Goal: Task Accomplishment & Management: Complete application form

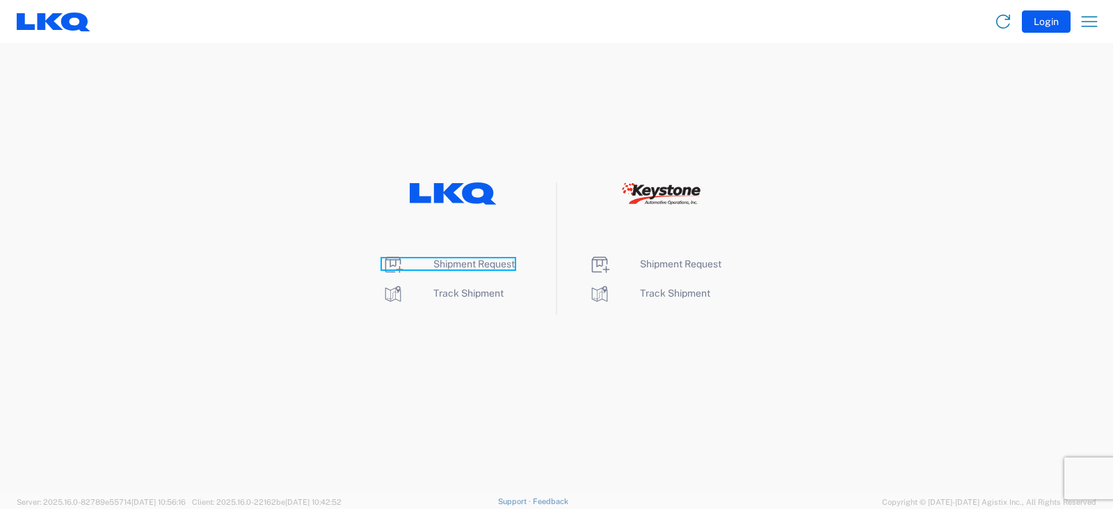
click at [467, 266] on span "Shipment Request" at bounding box center [473, 263] width 81 height 11
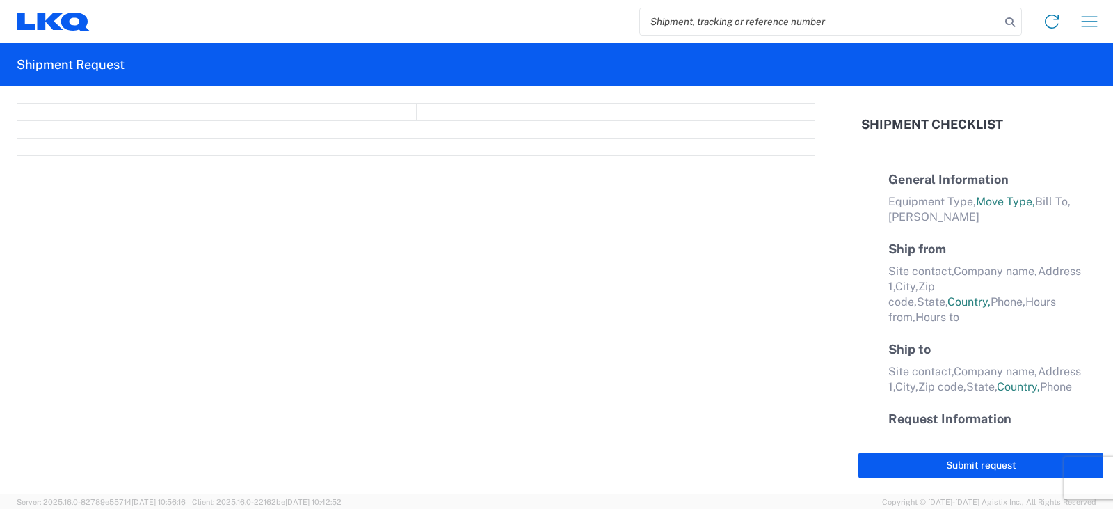
select select "FULL"
select select "LBS"
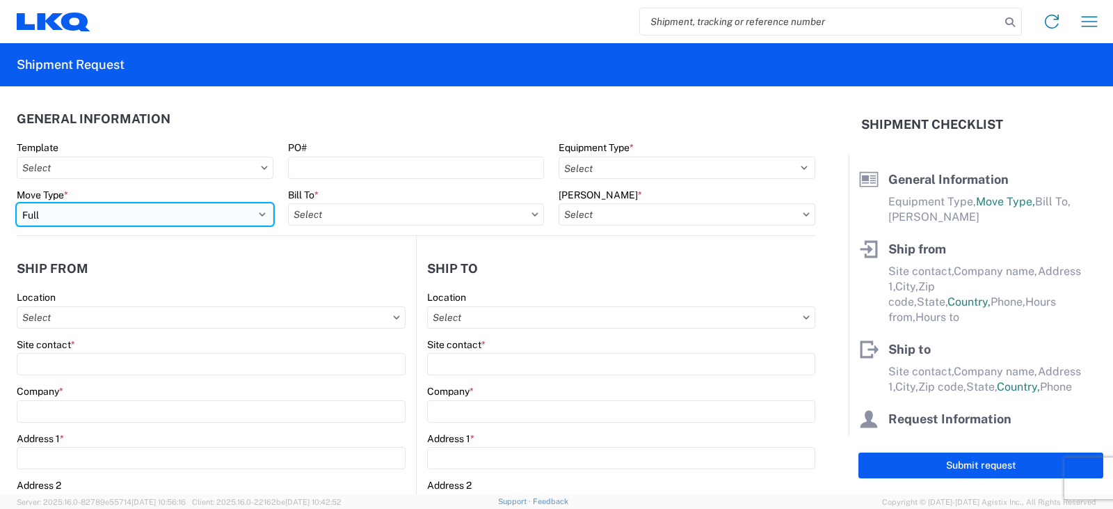
click at [55, 211] on select "Select Full Partial TL" at bounding box center [145, 214] width 257 height 22
select select "PARTIAL_TL"
click at [17, 203] on select "Select Full Partial TL" at bounding box center [145, 214] width 257 height 22
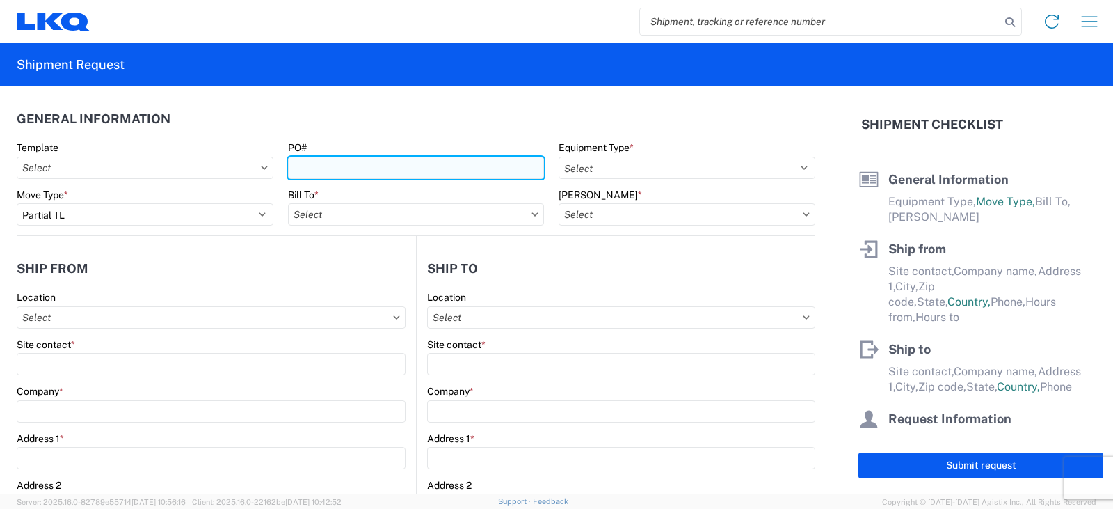
click at [303, 165] on input "PO#" at bounding box center [416, 168] width 257 height 22
type input "PWR#'S 129149, 129152, 129153--[PERSON_NAME]"
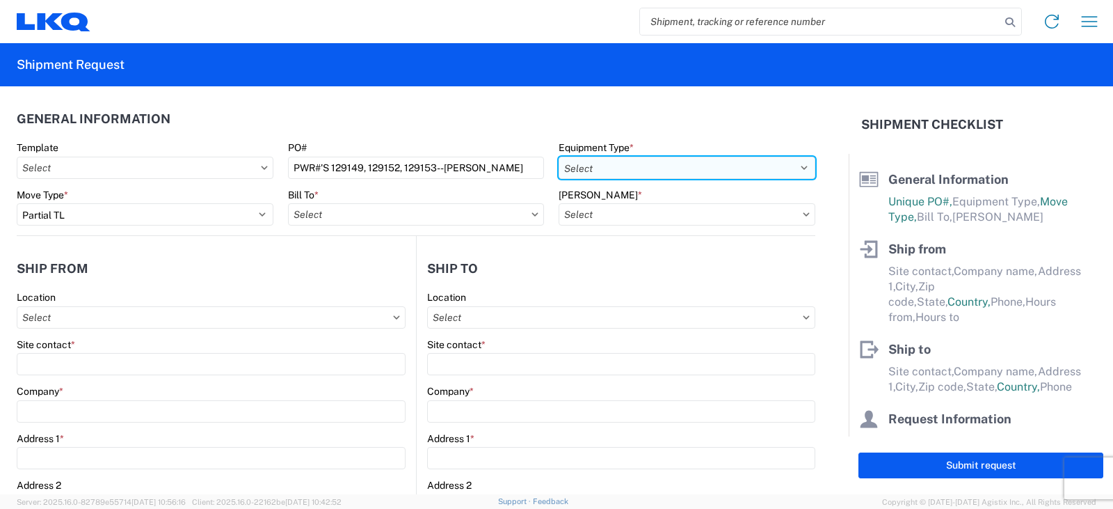
scroll to position [0, 0]
click at [618, 170] on select "Select 53’ Dry Van Flatbed Dropdeck (van) Lowboy (flatbed) Rail" at bounding box center [687, 168] width 257 height 22
select select "STDV"
click at [559, 157] on select "Select 53’ Dry Van Flatbed Dropdeck (van) Lowboy (flatbed) Rail" at bounding box center [687, 168] width 257 height 22
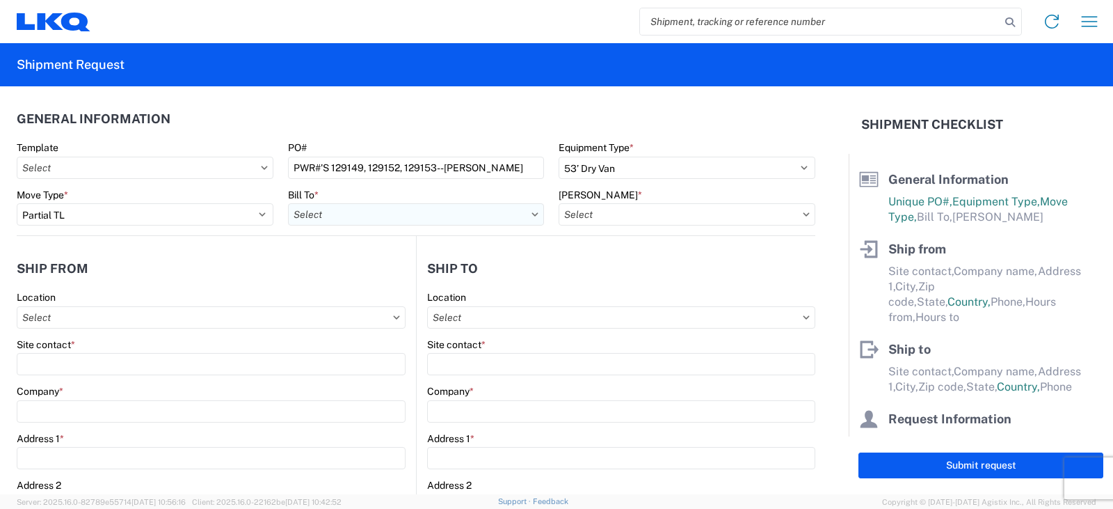
click at [327, 218] on input "Bill To *" at bounding box center [416, 214] width 257 height 22
type input "3238"
click at [342, 276] on div "3238 - Huntington IDC" at bounding box center [409, 276] width 243 height 22
type input "3238 - Huntington IDC"
click at [590, 216] on input "[PERSON_NAME] *" at bounding box center [687, 214] width 257 height 22
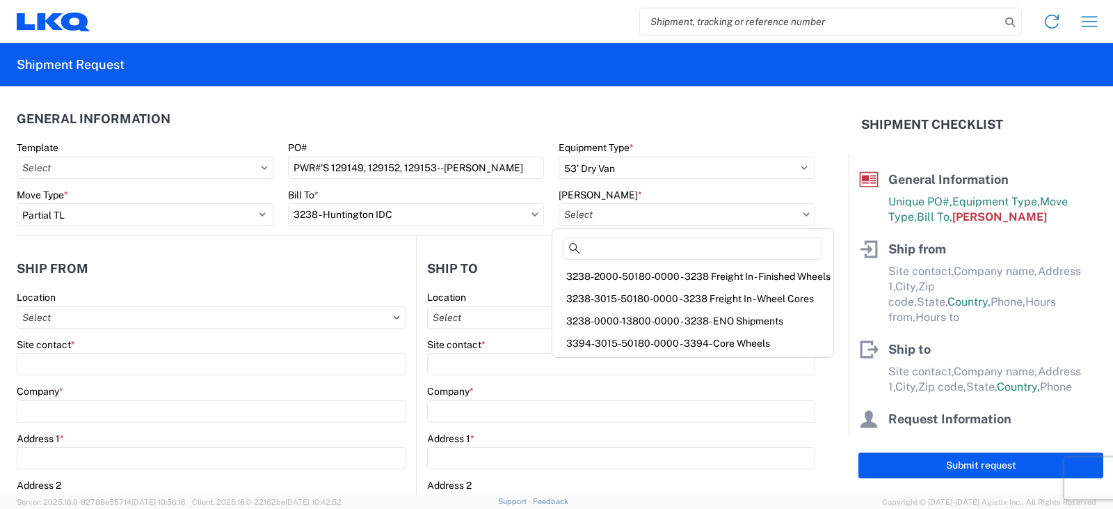
click at [597, 296] on div "3238-3015-50180-0000 - 3238 Freight In - Wheel Cores" at bounding box center [692, 298] width 275 height 22
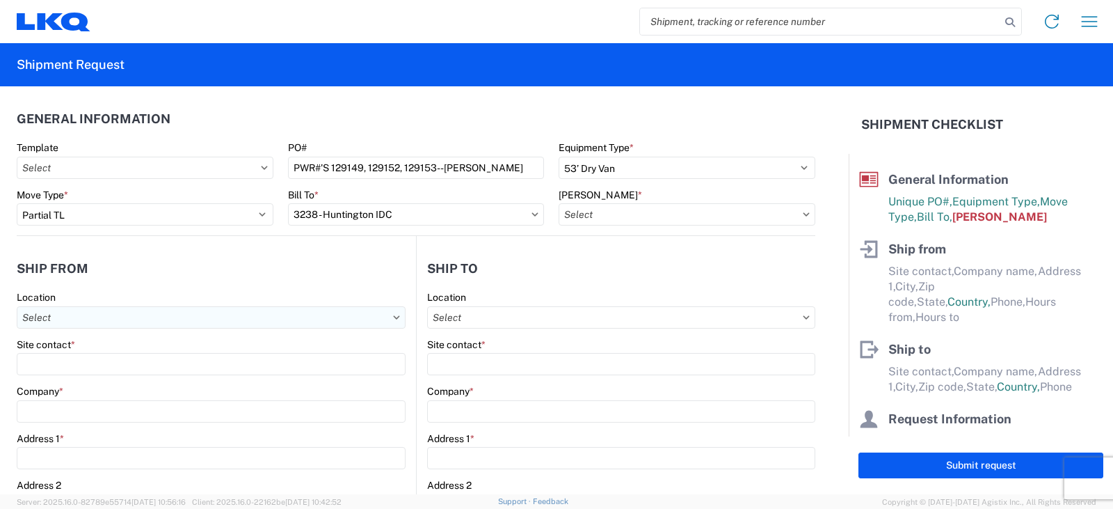
type input "3238-3015-50180-0000 - 3238 Freight In - Wheel Cores"
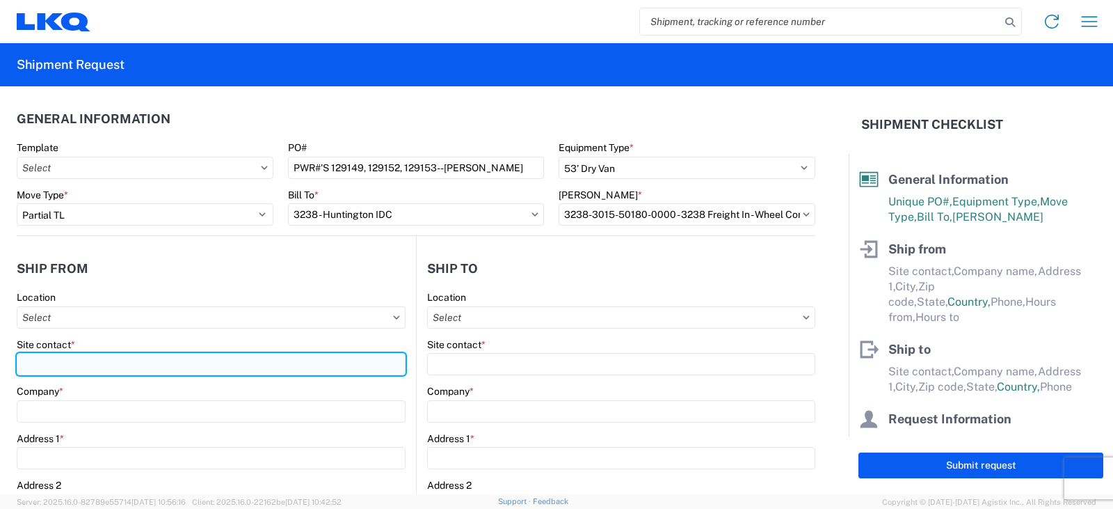
click at [34, 367] on input "Site contact *" at bounding box center [211, 364] width 389 height 22
type input "[PERSON_NAME]"
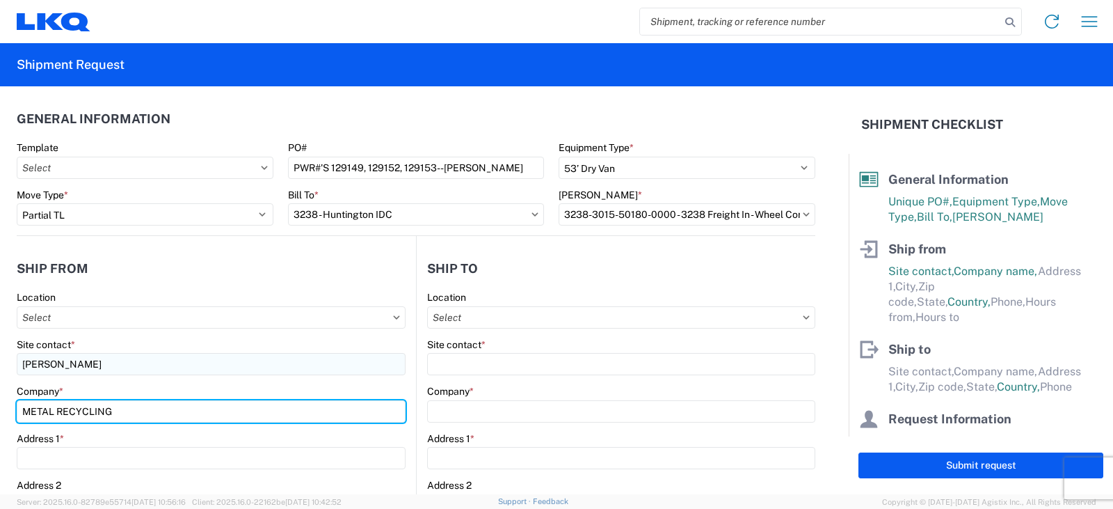
type input "METAL RECYCLING"
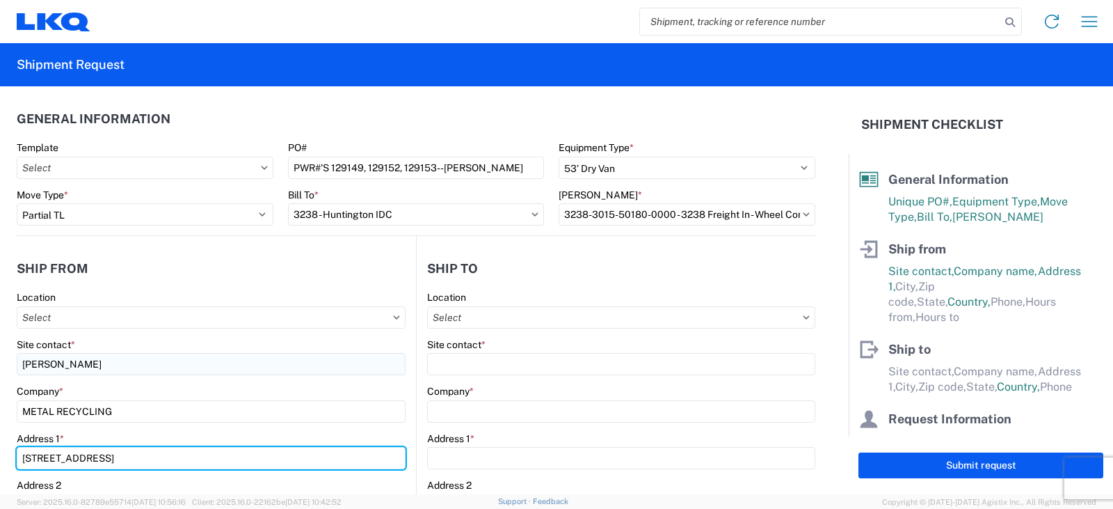
type input "[STREET_ADDRESS]"
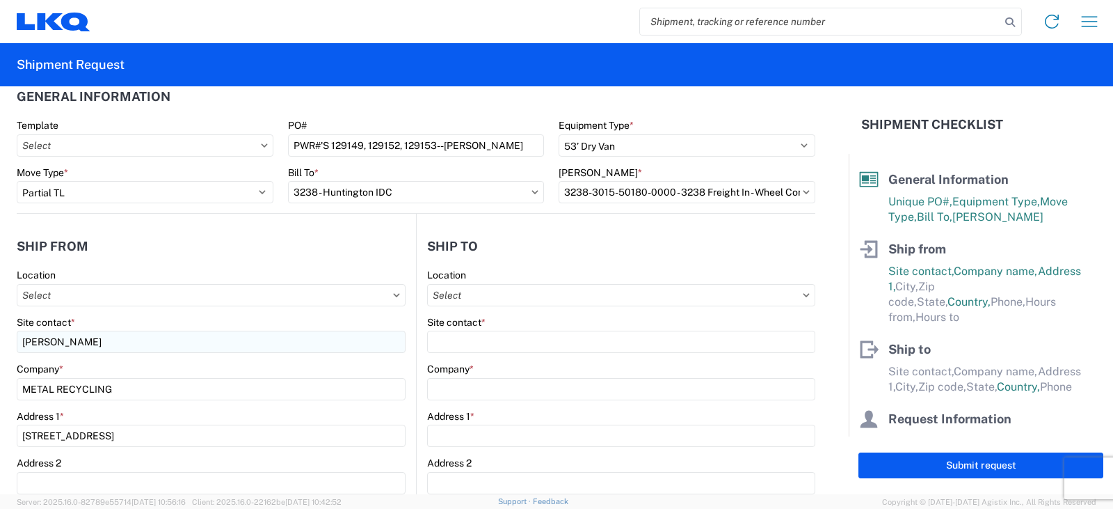
scroll to position [262, 0]
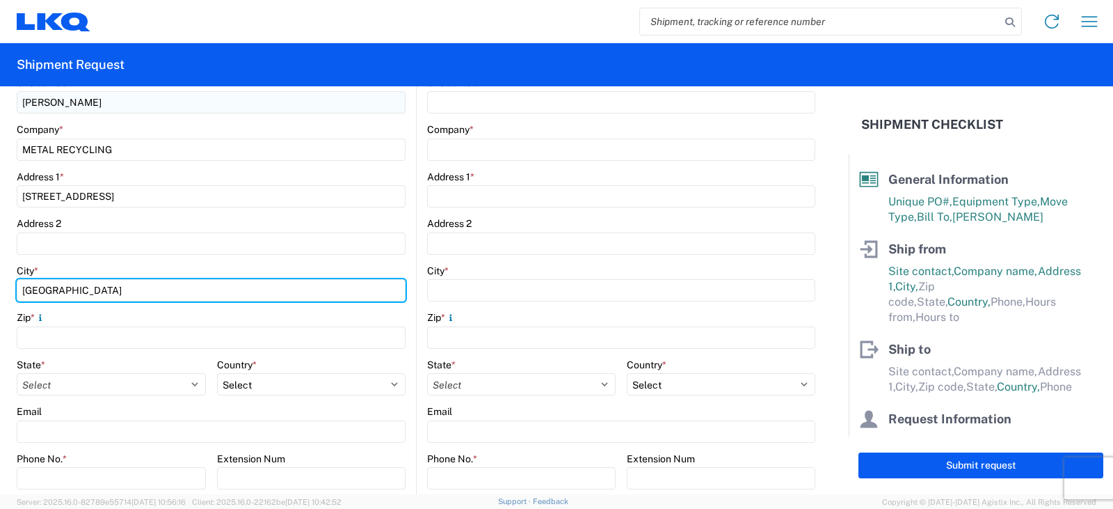
type input "[GEOGRAPHIC_DATA]"
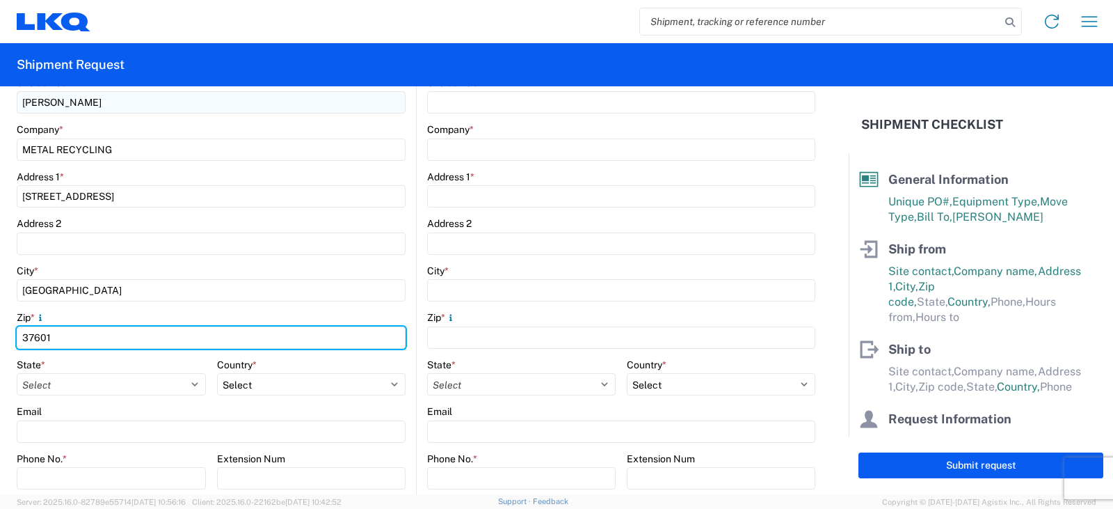
type input "37601"
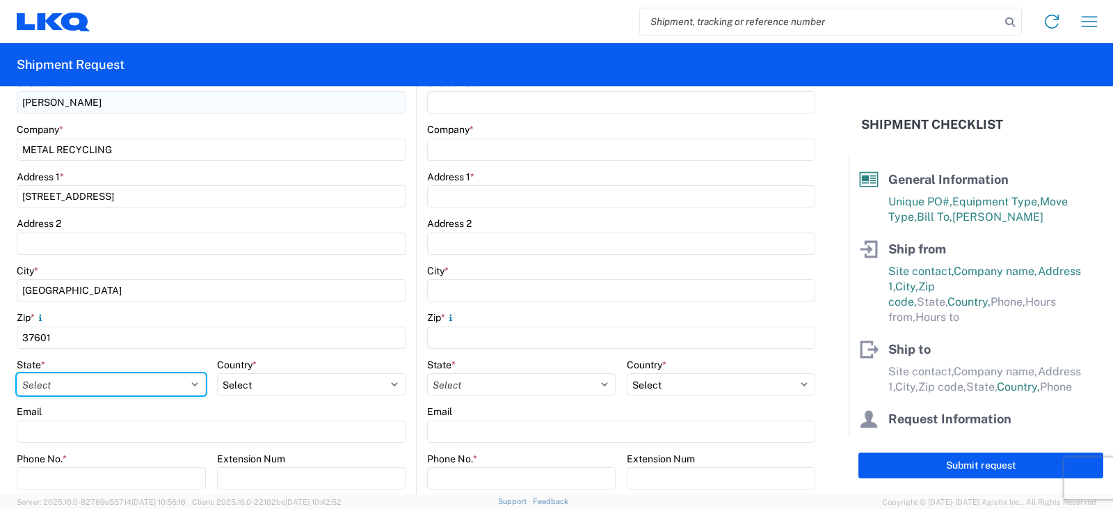
select select "TN"
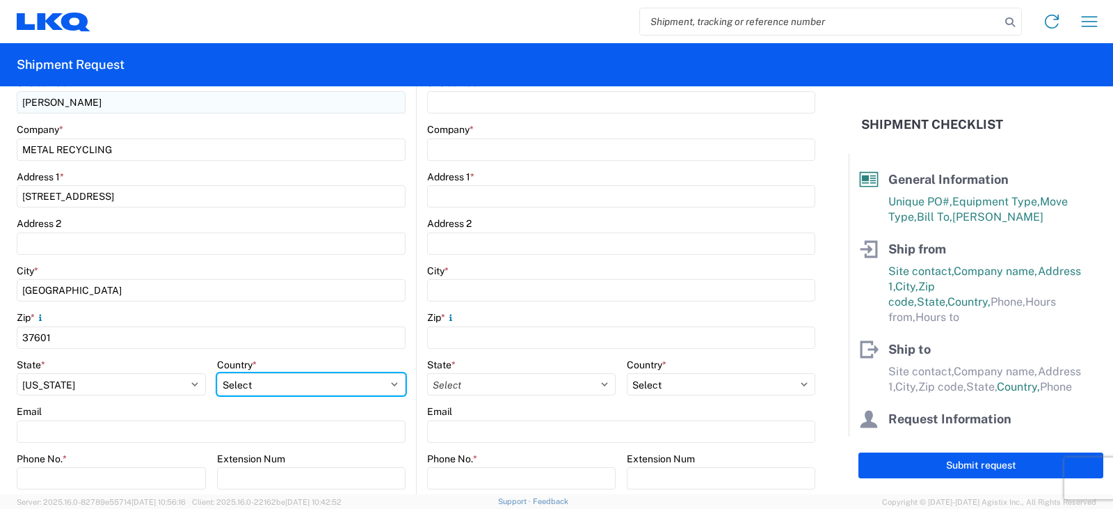
select select "US"
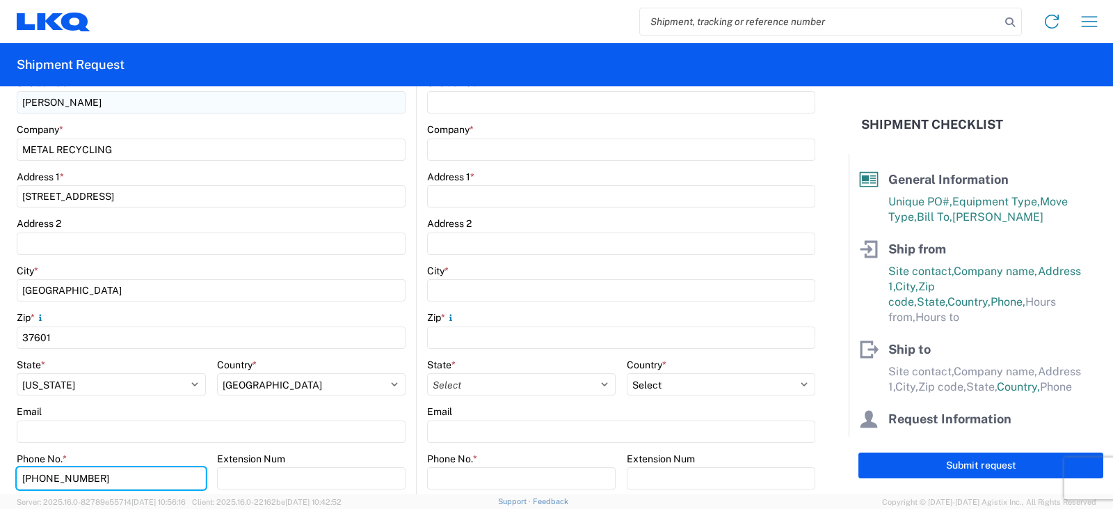
type input "[PHONE_NUMBER]"
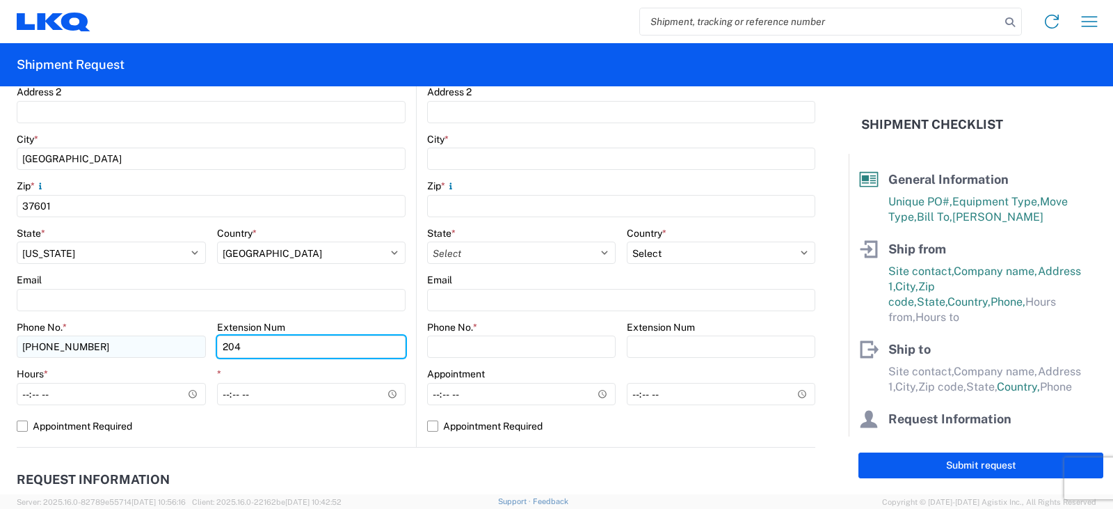
scroll to position [470, 0]
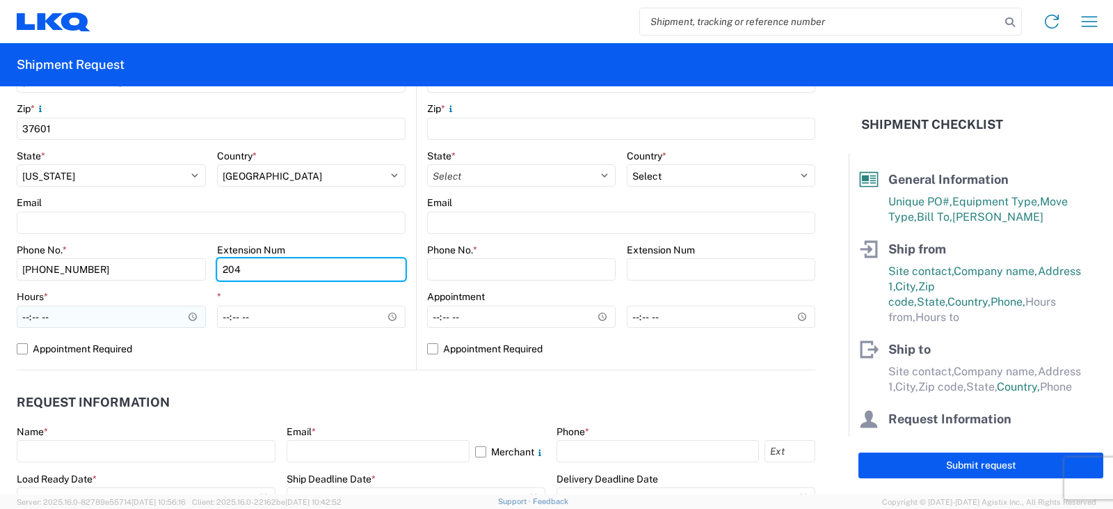
type input "204"
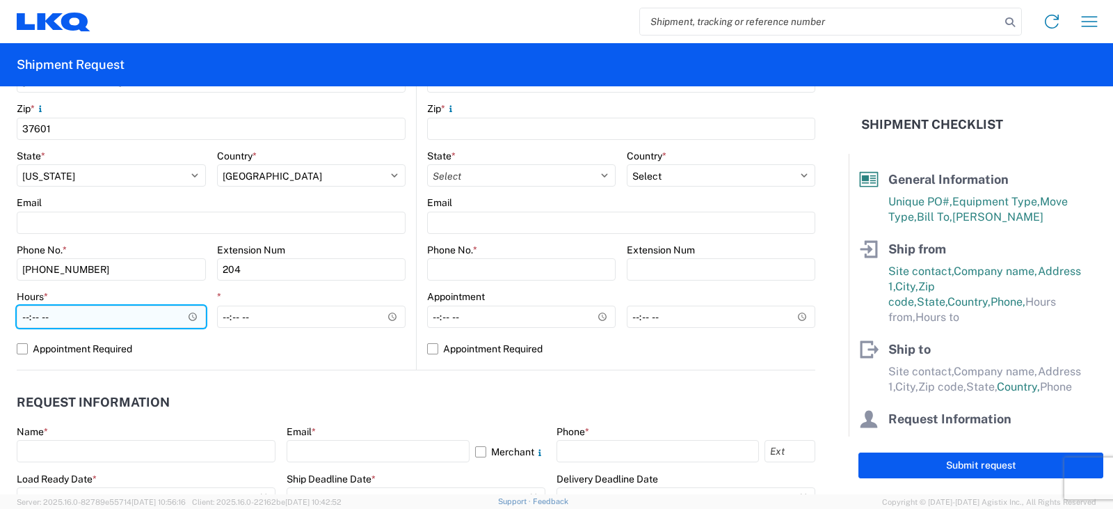
click at [20, 322] on input "Hours *" at bounding box center [111, 316] width 189 height 22
type input "08:00"
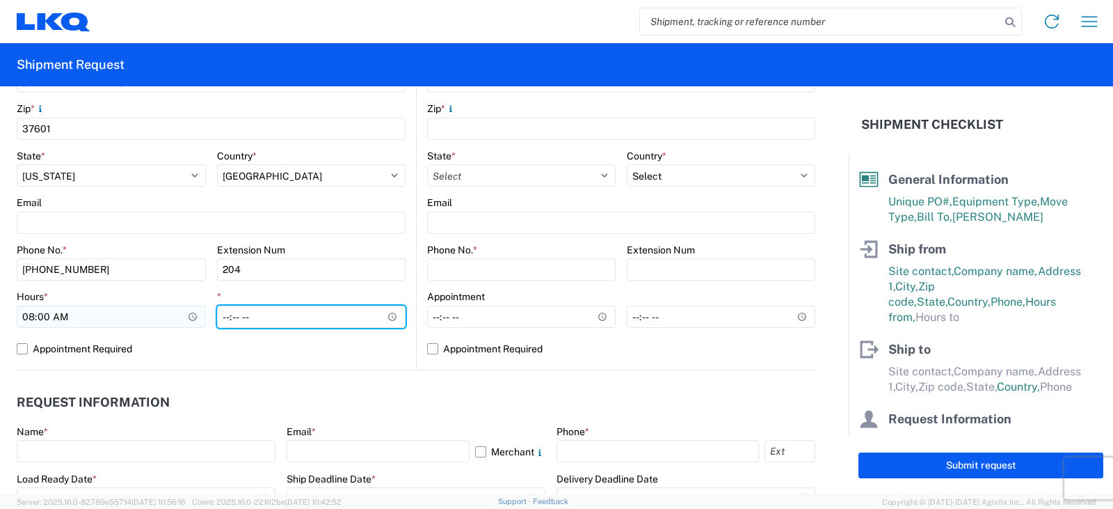
type input "16:00"
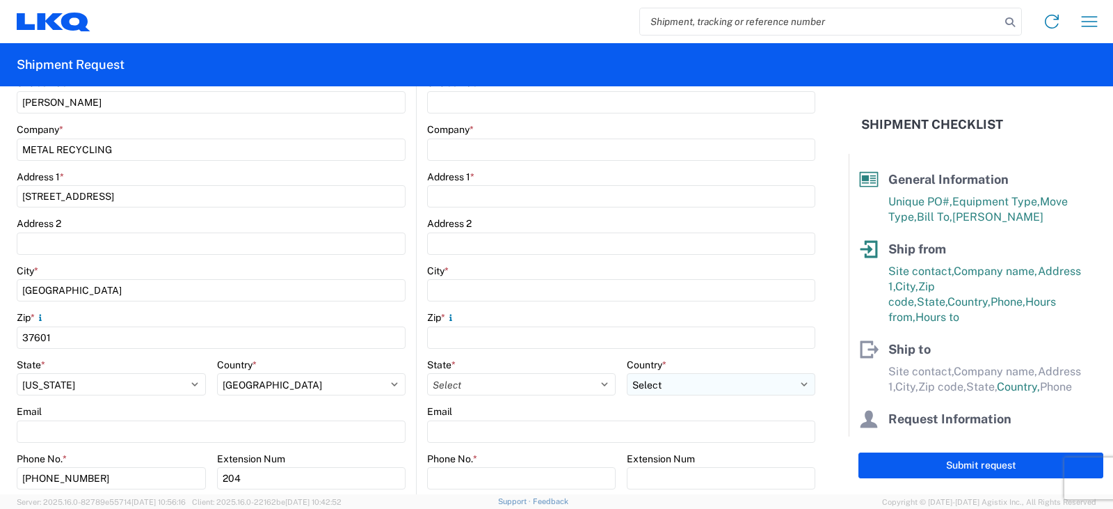
scroll to position [122, 0]
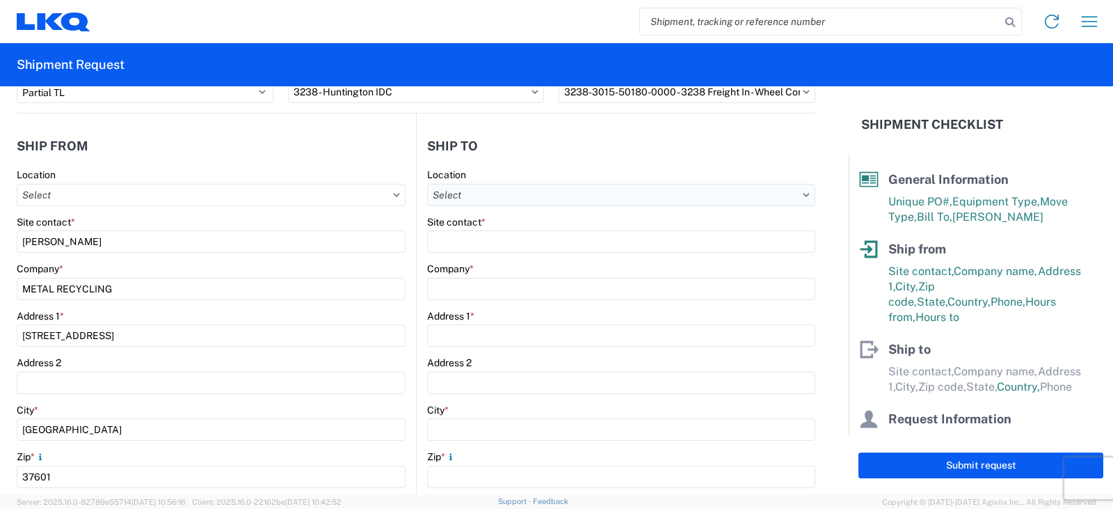
click at [463, 193] on input "Location" at bounding box center [621, 195] width 388 height 22
type input "3238"
click at [480, 257] on div "3238 - Huntington IDC" at bounding box center [547, 257] width 243 height 22
type input "3238 - Huntington IDC"
type input "LKQ Corporation"
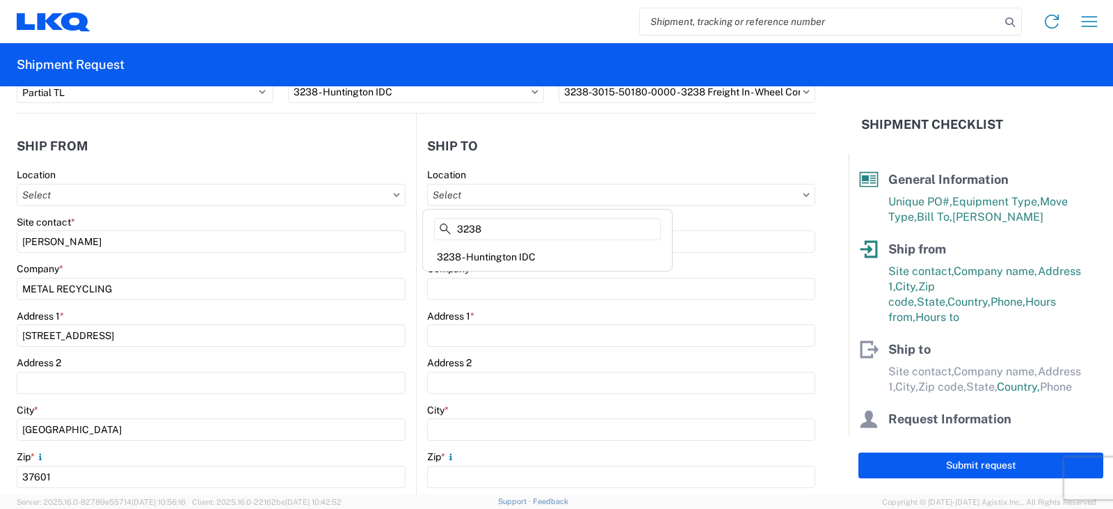
type input "[STREET_ADDRESS]"
type input "Huntington"
type input "46750"
select select "US"
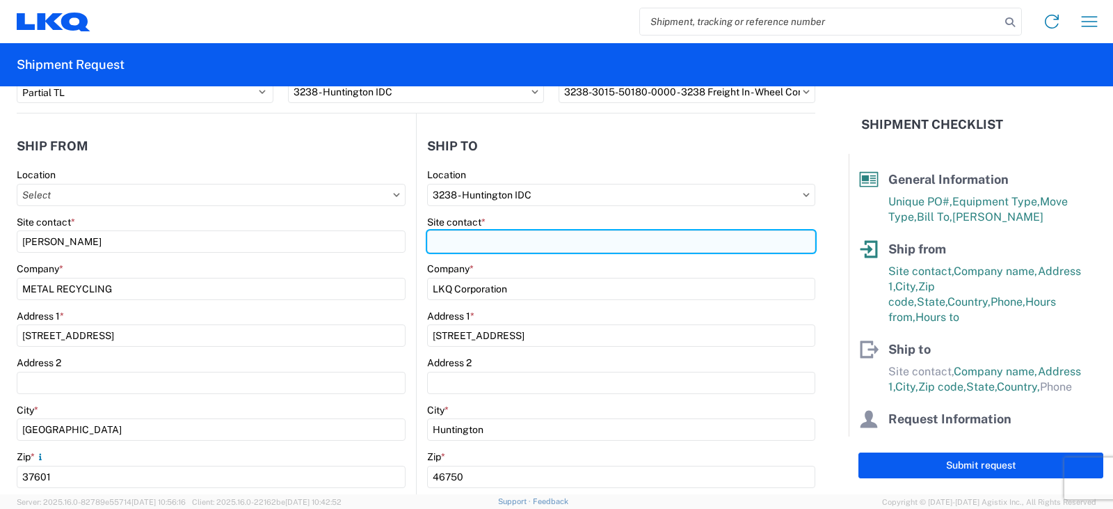
click at [458, 248] on input "Site contact *" at bounding box center [621, 241] width 388 height 22
type input "S"
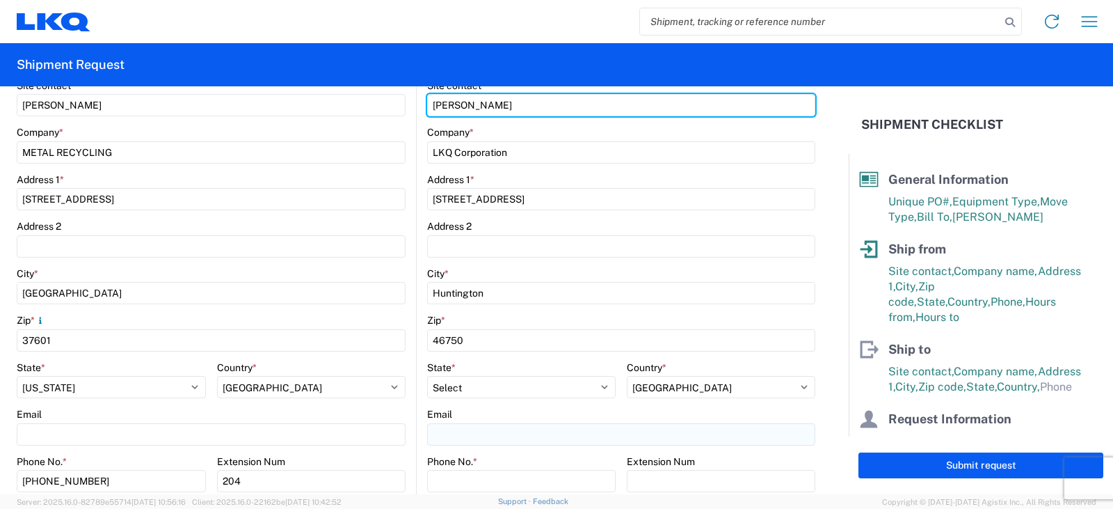
scroll to position [331, 0]
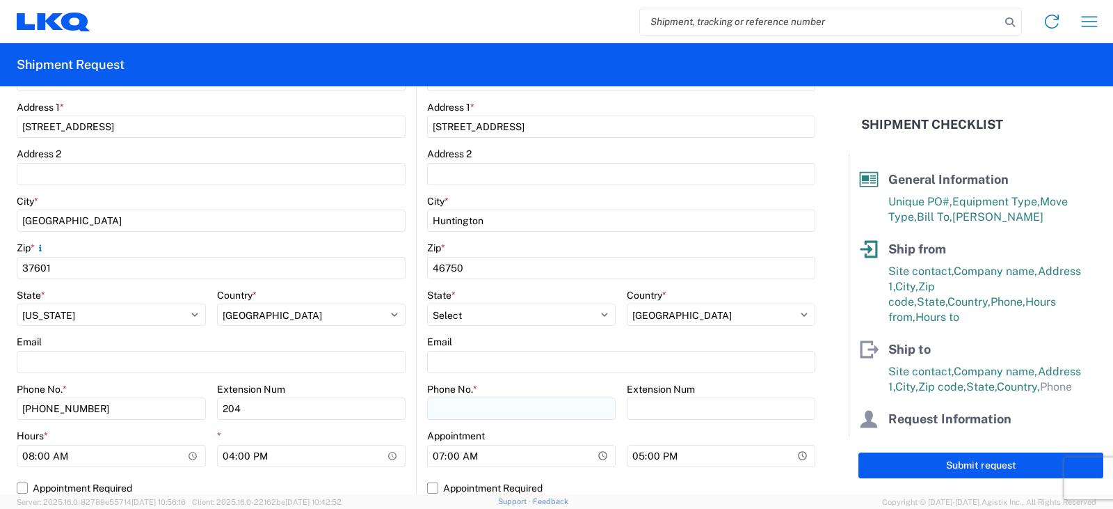
type input "[PERSON_NAME]"
click at [466, 404] on input "Phone No. *" at bounding box center [521, 408] width 189 height 22
type input "[PHONE_NUMBER]"
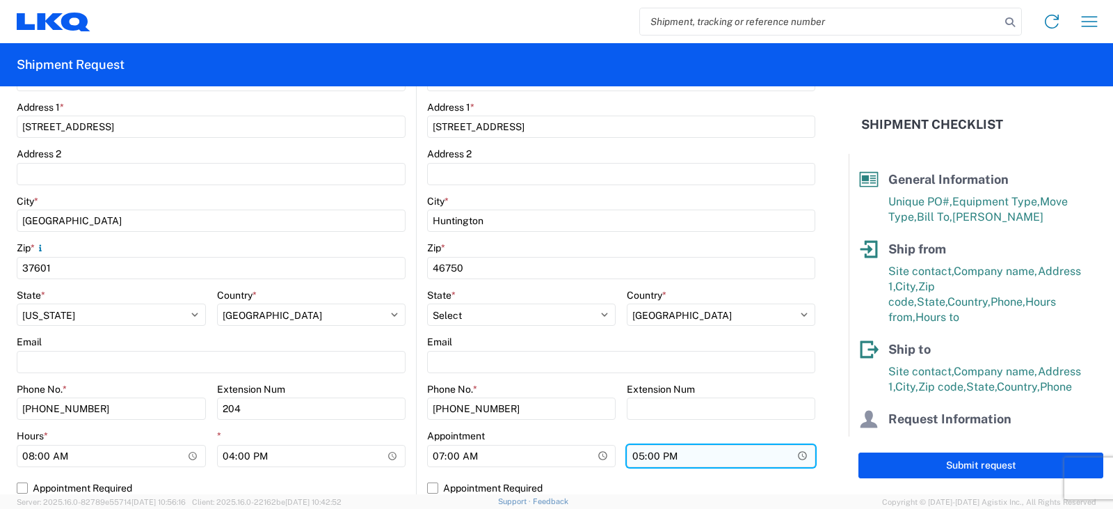
click at [627, 455] on input "17:00" at bounding box center [721, 456] width 189 height 22
type input "15:00"
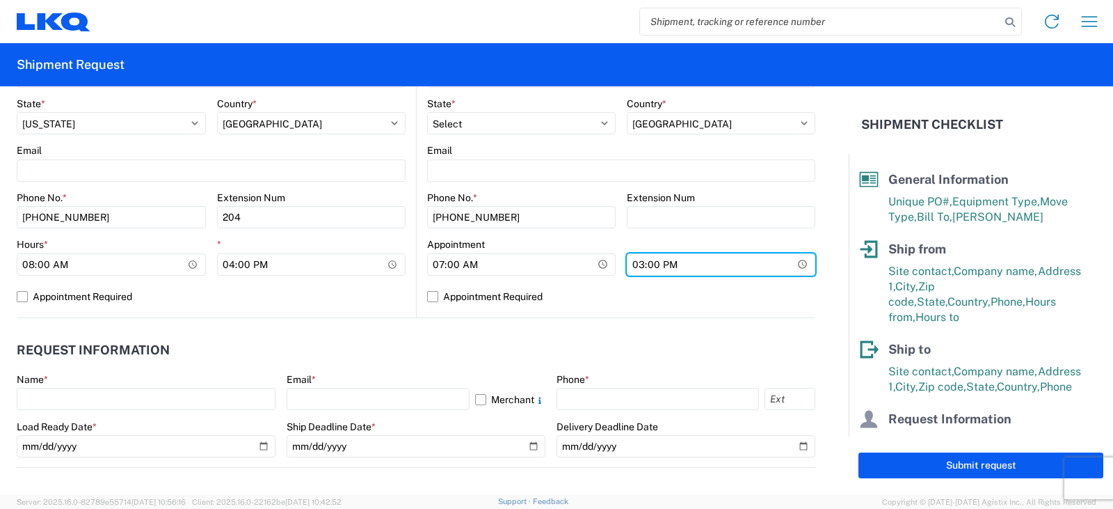
scroll to position [609, 0]
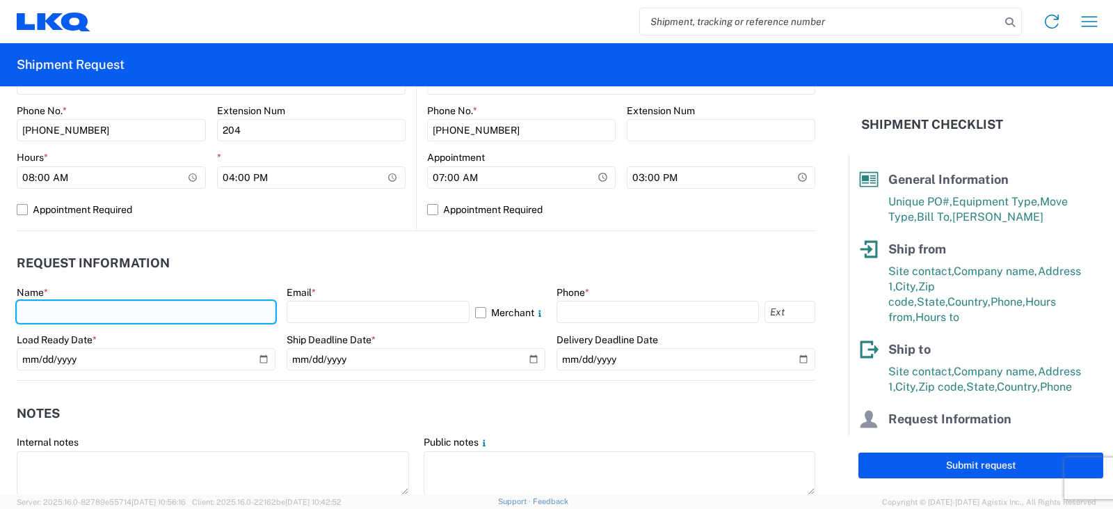
click at [22, 310] on input "text" at bounding box center [146, 312] width 259 height 22
type input "[PERSON_NAME]"
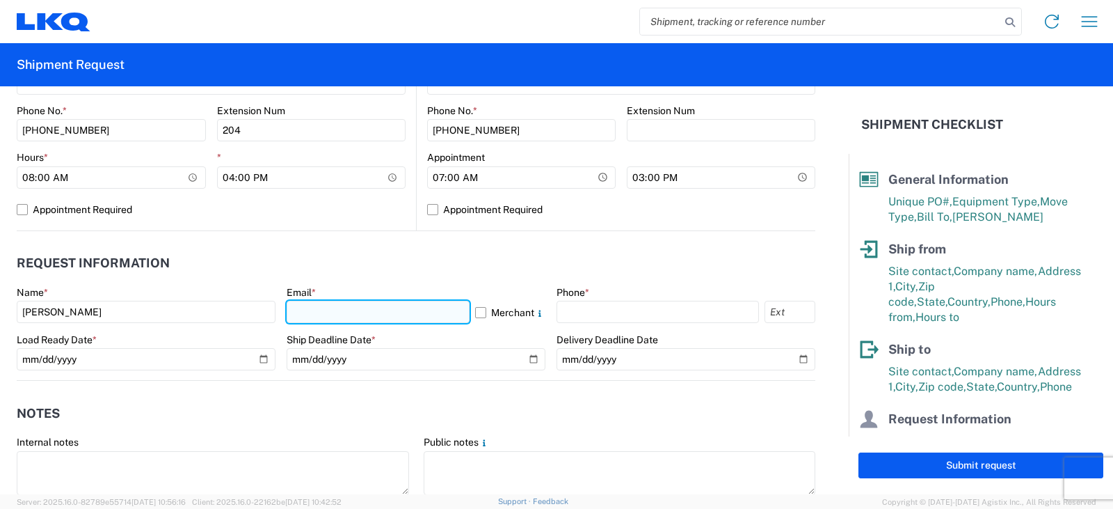
click at [291, 312] on input "text" at bounding box center [378, 312] width 183 height 22
type input "[EMAIL_ADDRESS][DOMAIN_NAME]"
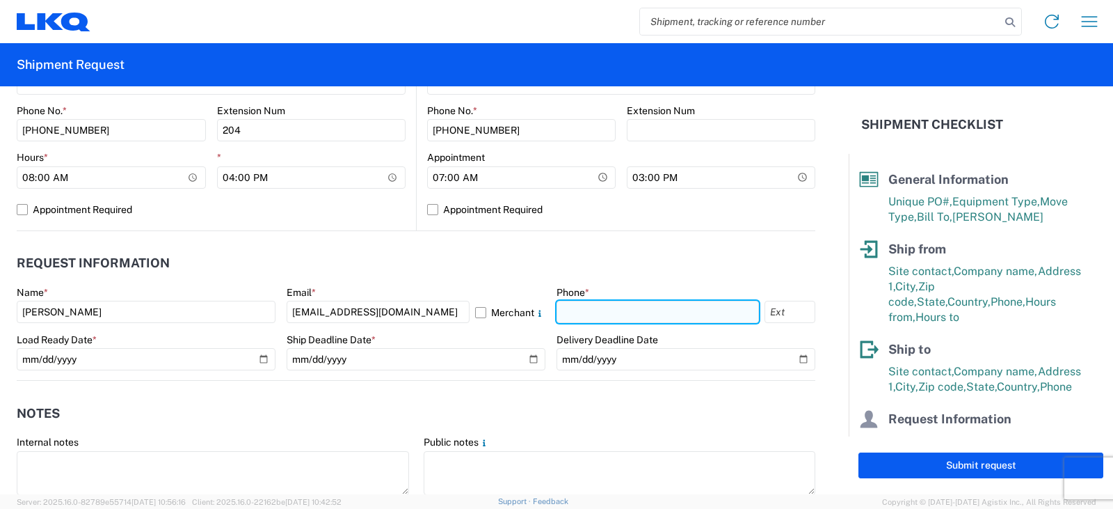
click at [577, 307] on input "text" at bounding box center [658, 312] width 202 height 22
type input "[PHONE_NUMBER]"
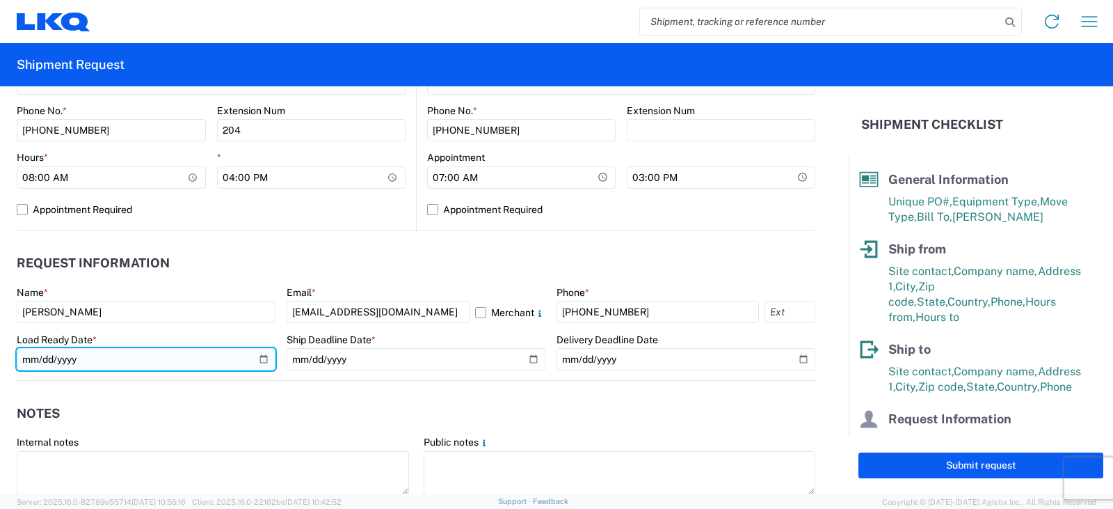
click at [258, 359] on input "date" at bounding box center [146, 359] width 259 height 22
type input "[DATE]"
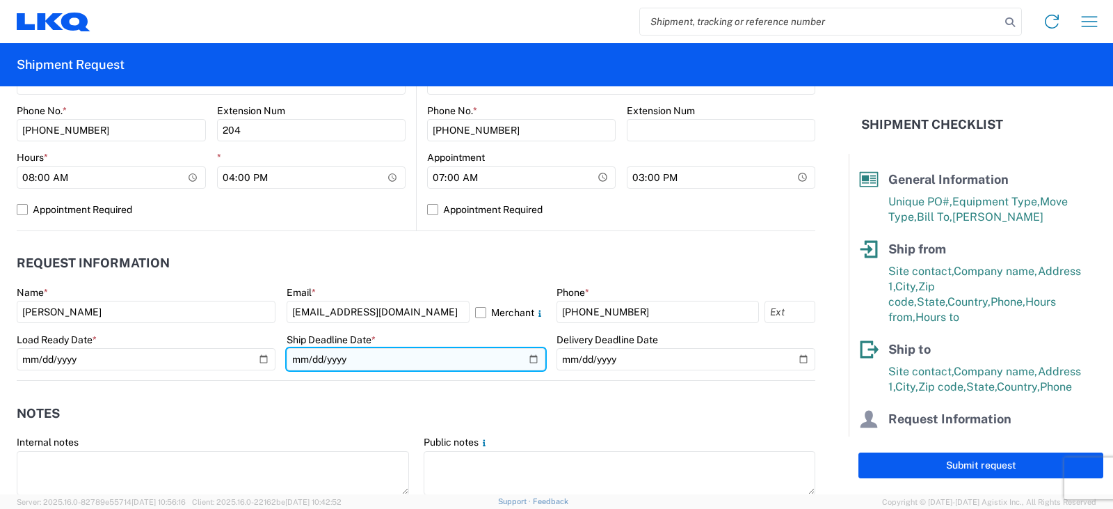
click at [521, 356] on input "date" at bounding box center [416, 359] width 259 height 22
type input "[DATE]"
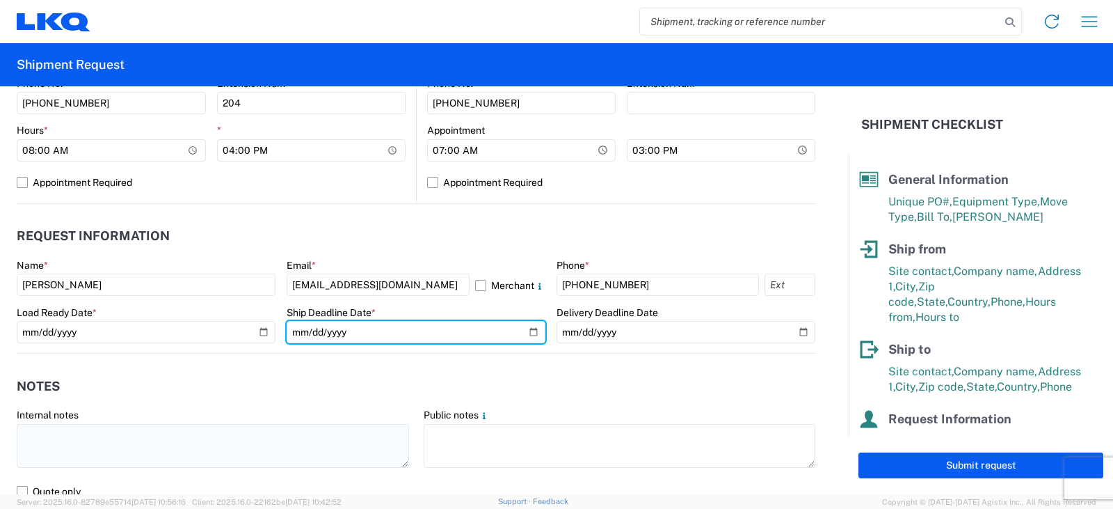
scroll to position [679, 0]
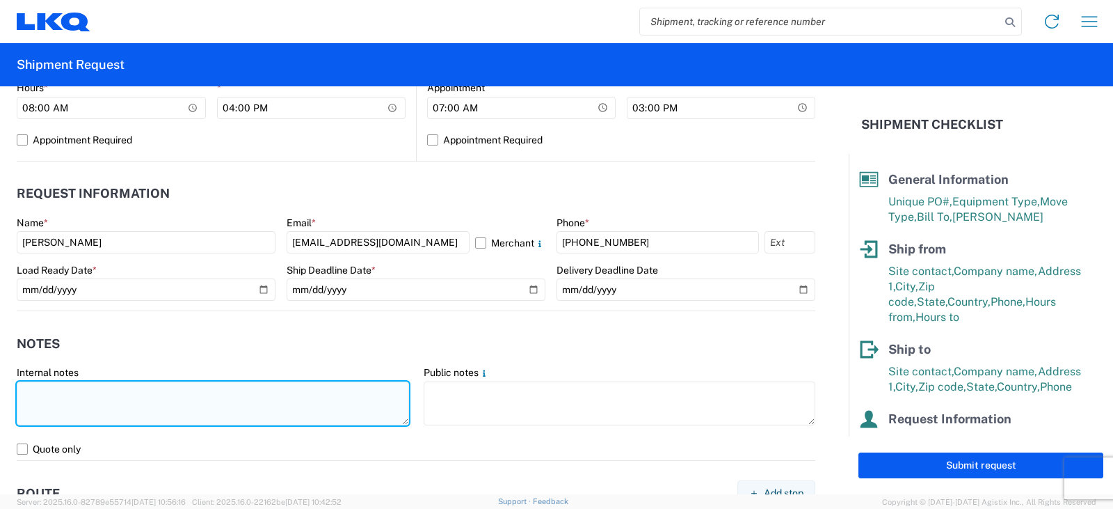
click at [40, 389] on textarea at bounding box center [213, 403] width 392 height 44
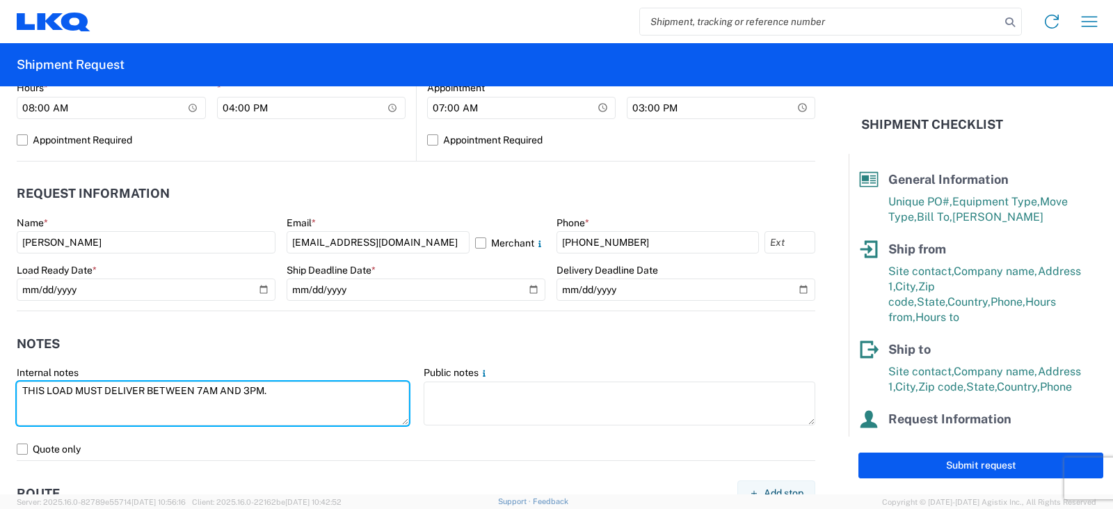
drag, startPoint x: 282, startPoint y: 394, endPoint x: 0, endPoint y: 423, distance: 283.2
click at [0, 423] on form "General Information Template PO# PWR#'S 129149, 129152, 129153--[PERSON_NAME] E…" at bounding box center [424, 290] width 849 height 408
type textarea "THIS LOAD MUST DELIVER BETWEEN 7AM AND 3PM."
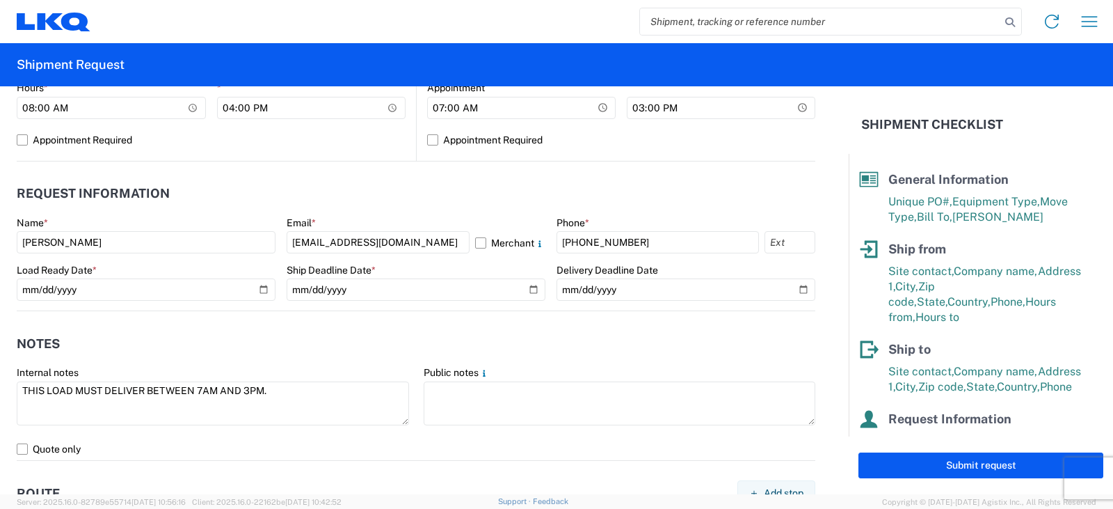
click at [438, 378] on label "Public notes" at bounding box center [457, 372] width 66 height 13
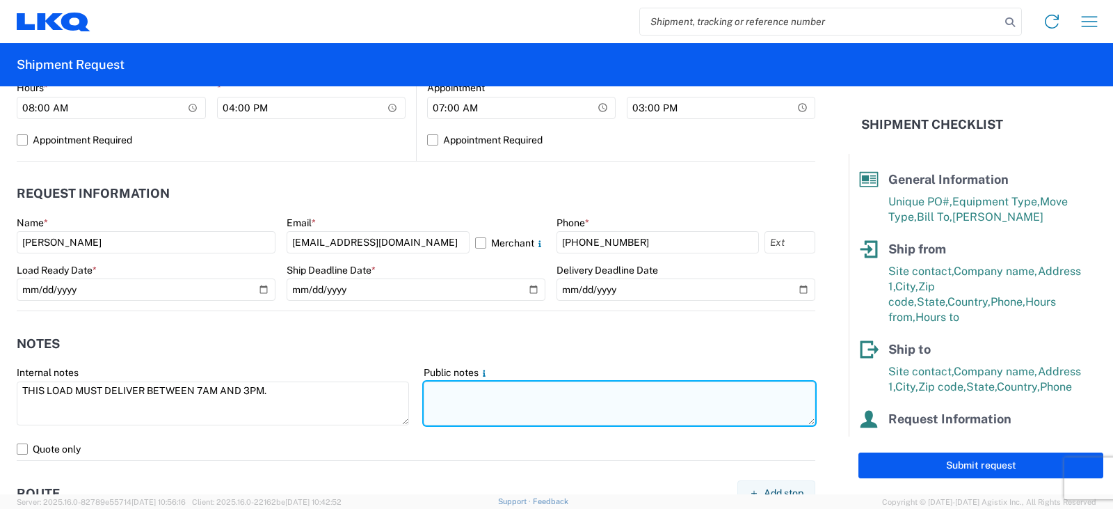
click at [432, 384] on textarea at bounding box center [620, 403] width 392 height 44
paste textarea "THIS LOAD MUST DELIVER BETWEEN 7AM AND 3PM."
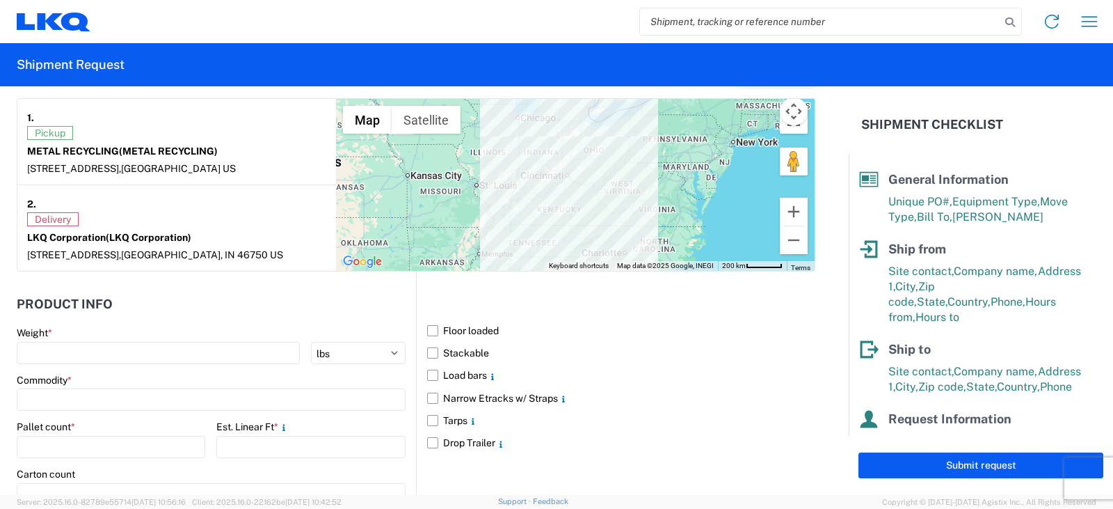
scroll to position [1236, 0]
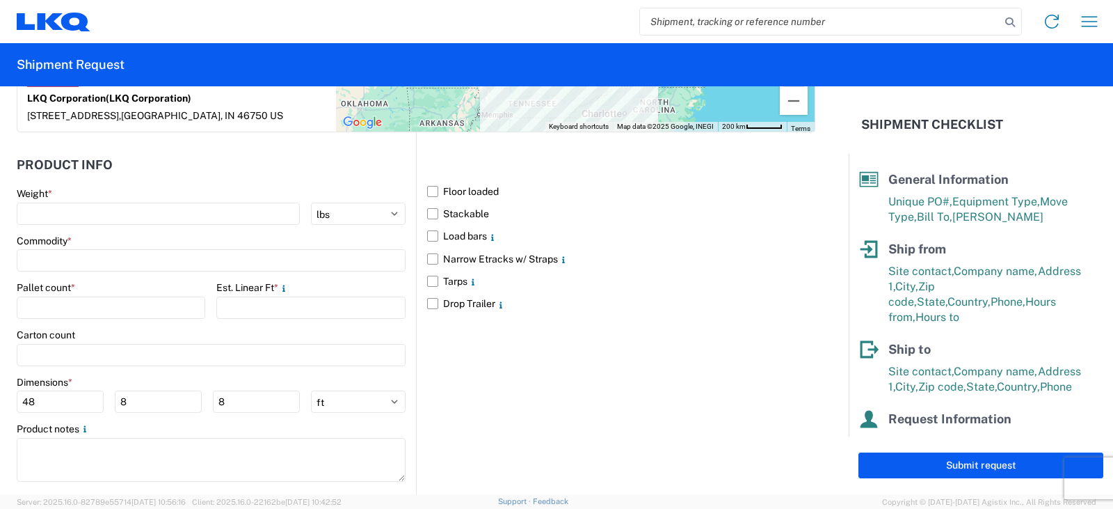
type textarea "THIS LOAD MUST DELIVER BETWEEN 7AM AND 3PM."
click at [43, 291] on label "Pallet count *" at bounding box center [46, 287] width 58 height 13
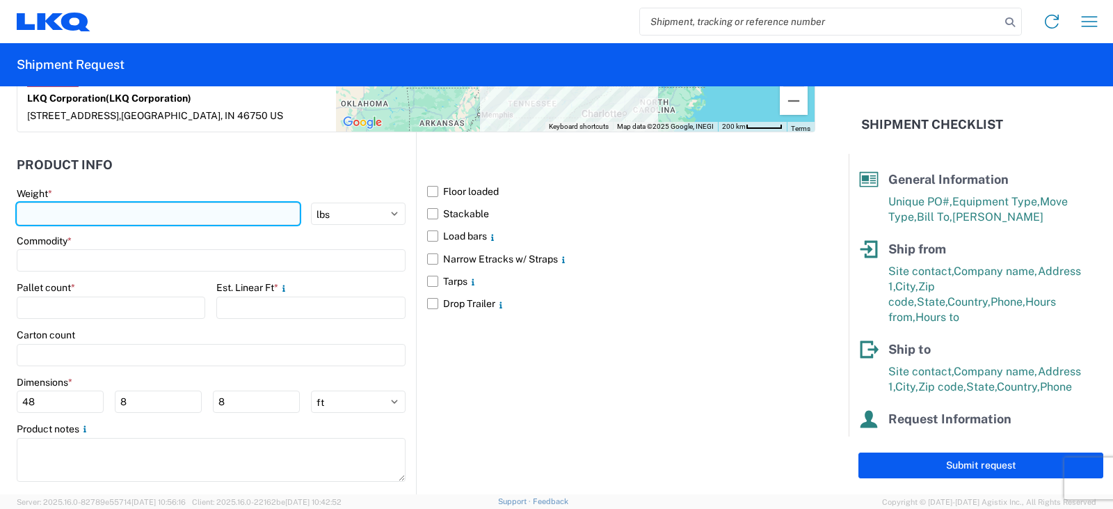
click at [42, 210] on input "number" at bounding box center [158, 213] width 283 height 22
type input "9795"
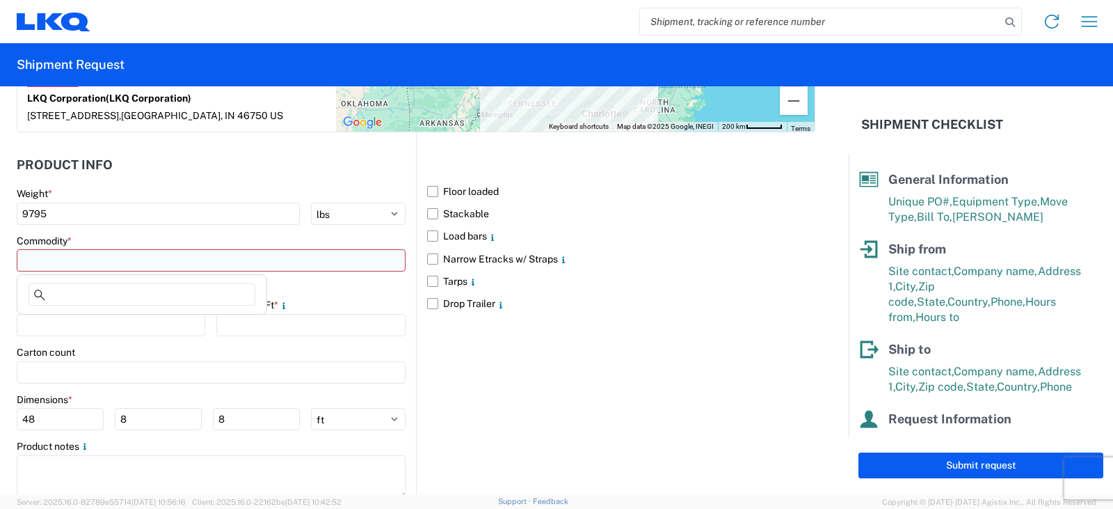
click at [34, 257] on input at bounding box center [211, 260] width 389 height 22
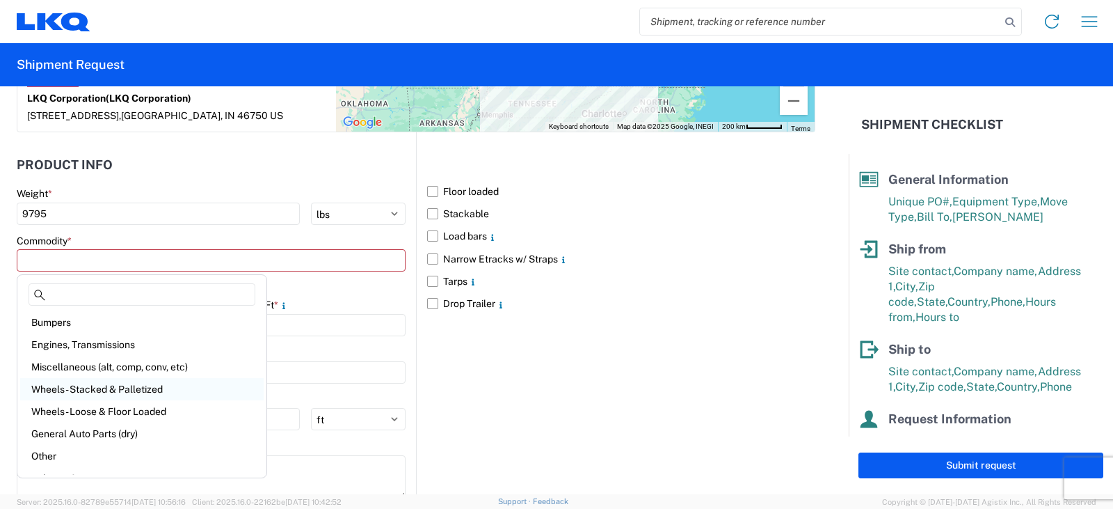
click at [71, 388] on div "Wheels - Stacked & Palletized" at bounding box center [141, 389] width 243 height 22
type input "Wheels - Stacked & Palletized"
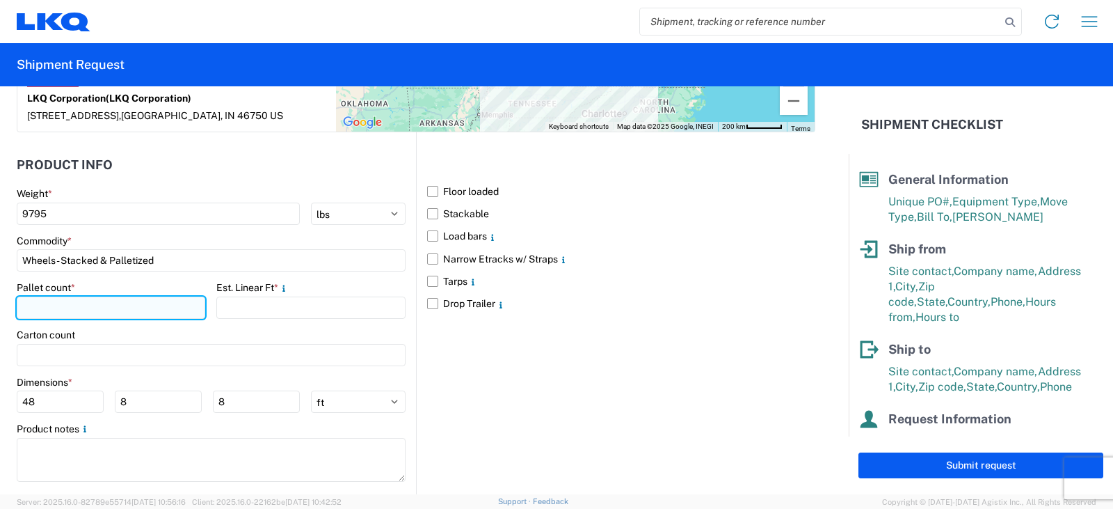
click at [36, 308] on input "number" at bounding box center [111, 307] width 189 height 22
type input "10"
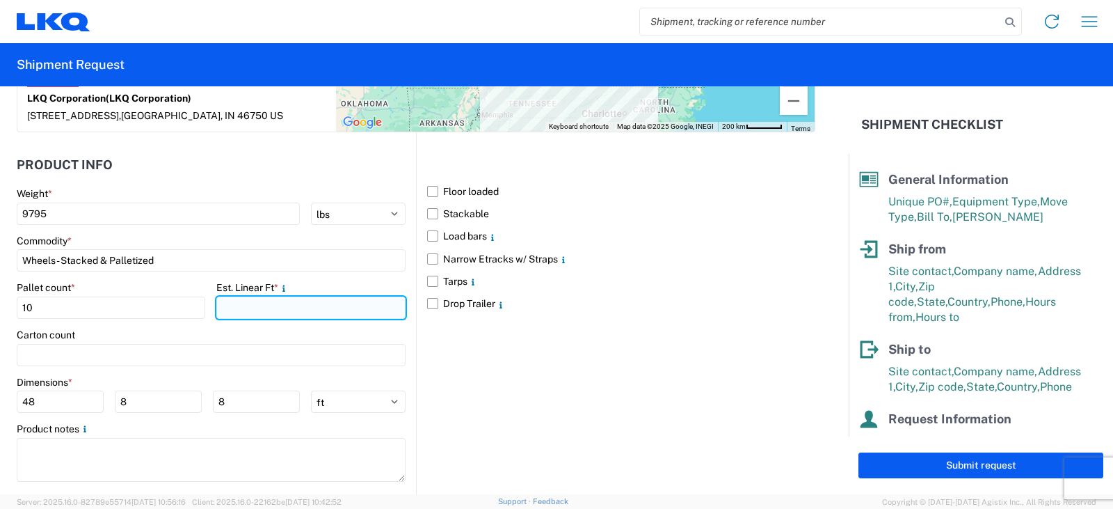
click at [243, 303] on input "number" at bounding box center [310, 307] width 189 height 22
type input "20"
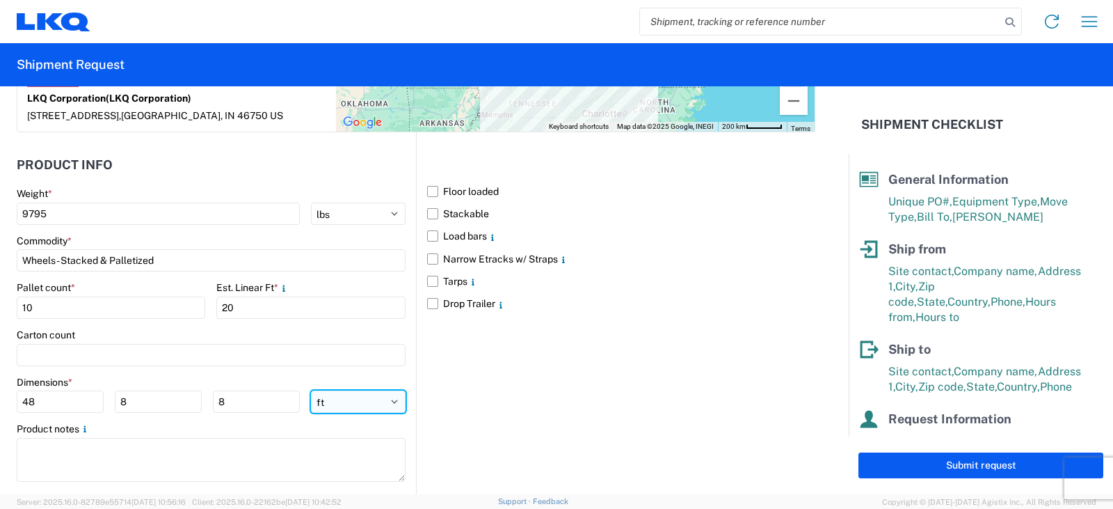
click at [388, 399] on select "ft in cm" at bounding box center [358, 401] width 95 height 22
select select "IN"
click at [311, 390] on select "ft in cm" at bounding box center [358, 401] width 95 height 22
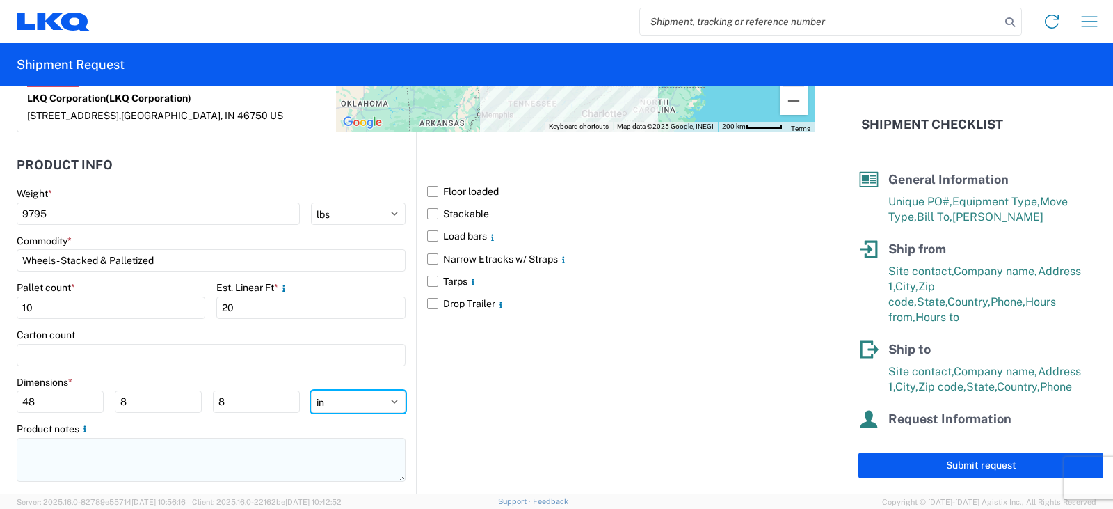
type input "576"
type input "96"
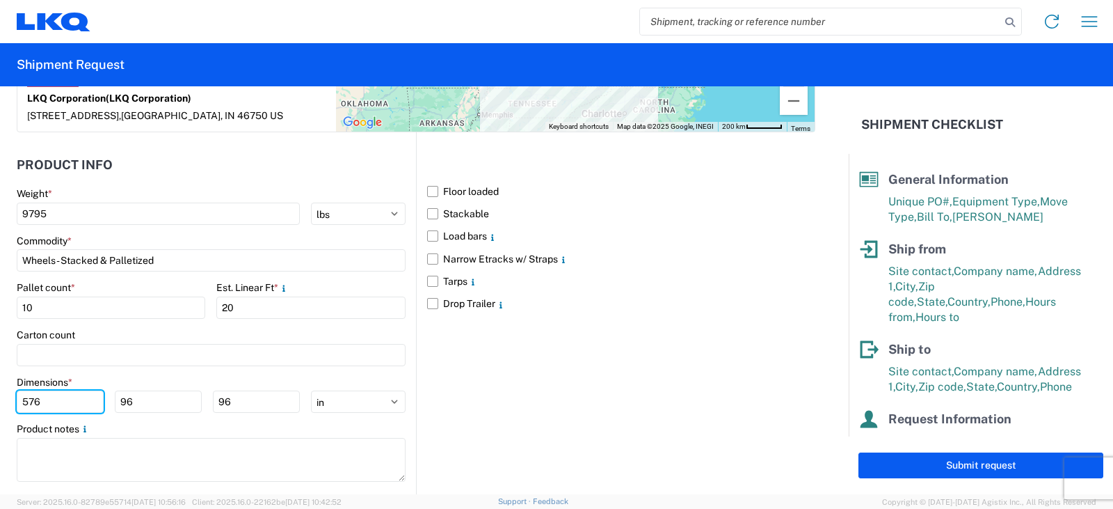
drag, startPoint x: 40, startPoint y: 402, endPoint x: 2, endPoint y: 401, distance: 38.3
click at [2, 401] on form "General Information Template PO# PWR#'S 129149, 129152, 129153--[PERSON_NAME] E…" at bounding box center [424, 290] width 849 height 408
type input "48"
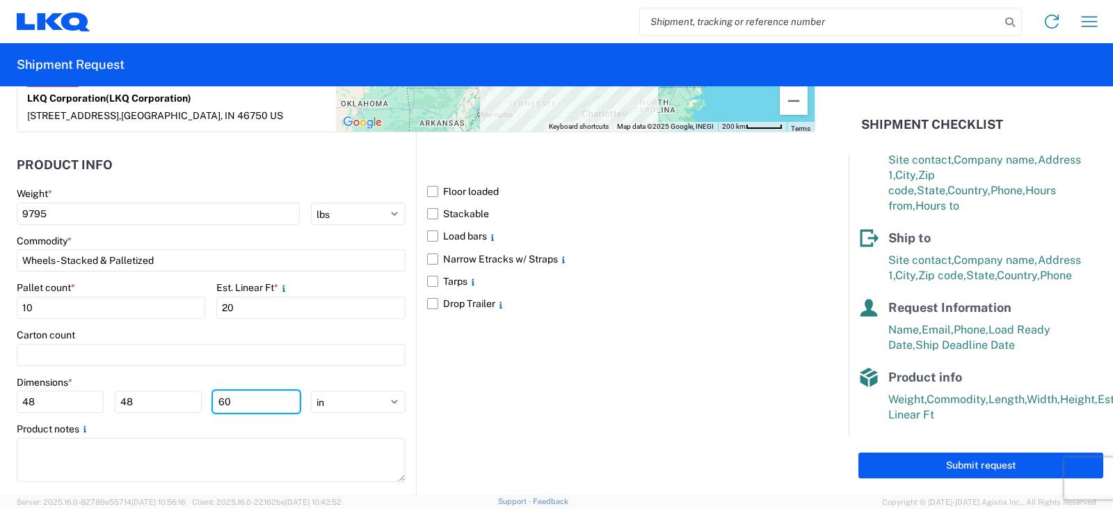
scroll to position [139, 0]
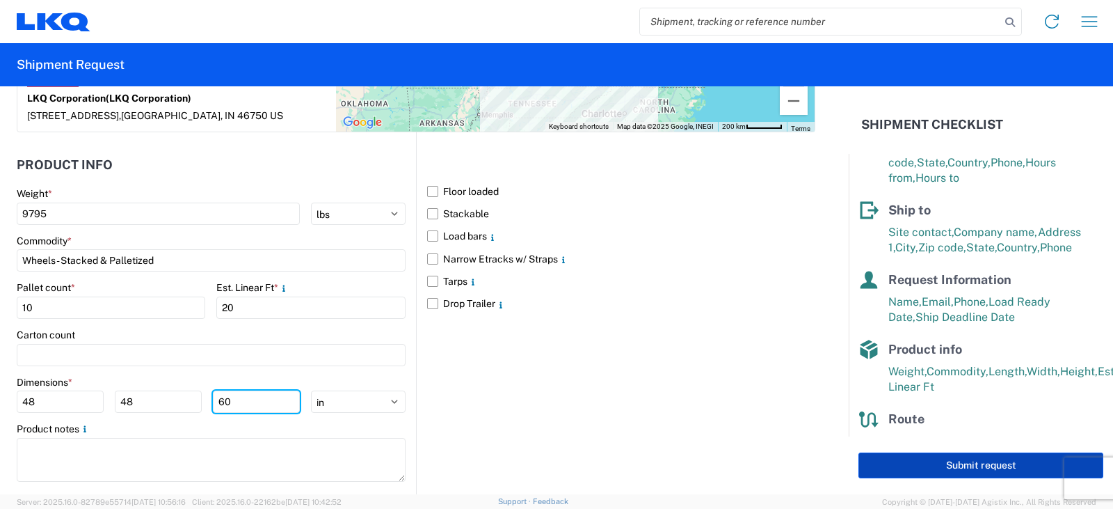
type input "60"
click at [976, 463] on button "Submit request" at bounding box center [980, 465] width 245 height 26
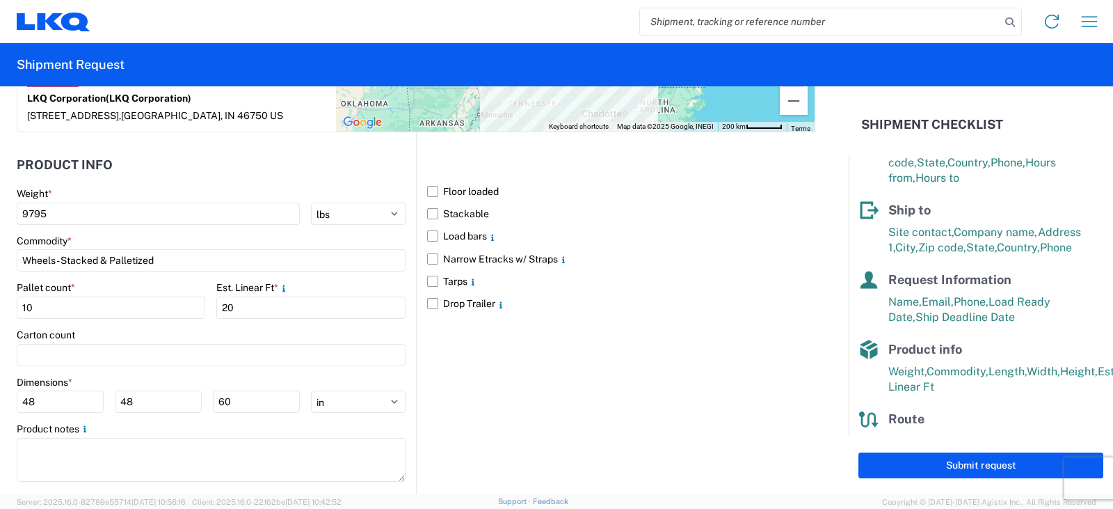
select select "TN"
select select "US"
select select "IN"
select select "US"
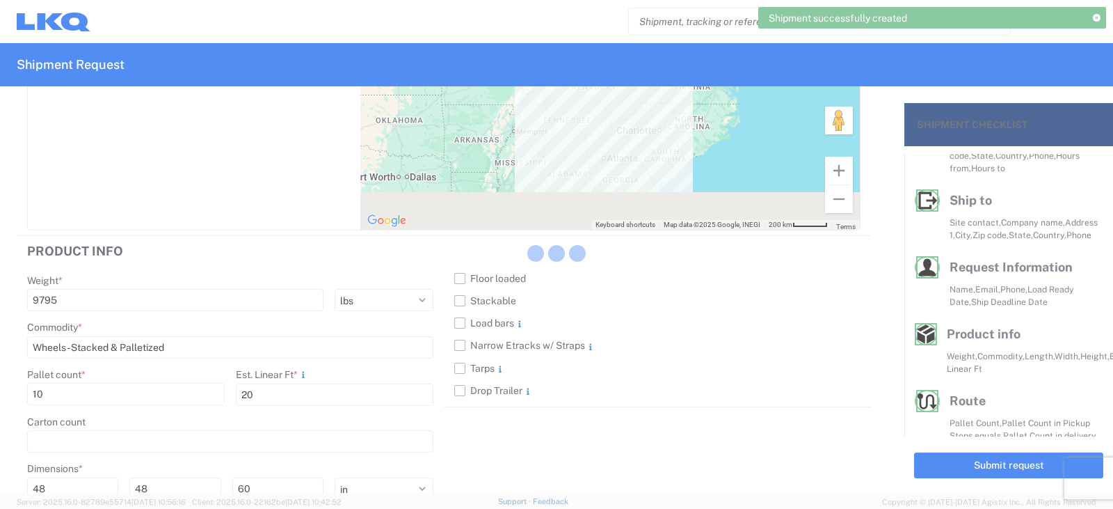
scroll to position [129, 0]
